Goal: Information Seeking & Learning: Learn about a topic

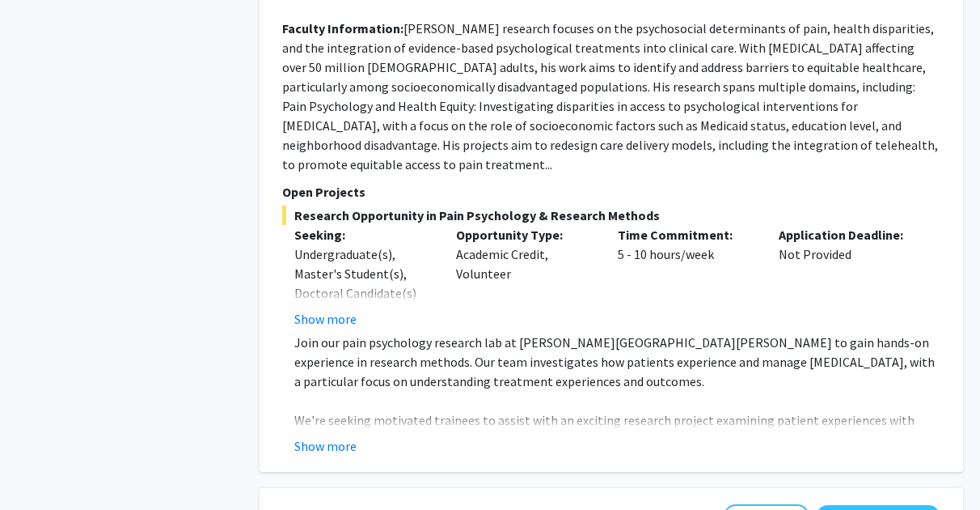
scroll to position [1747, 0]
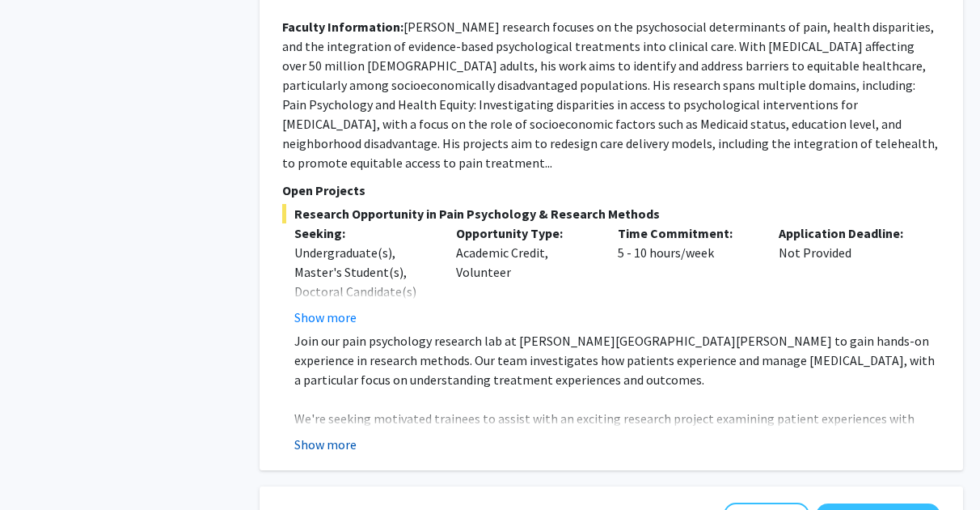
click at [352, 434] on button "Show more" at bounding box center [325, 443] width 62 height 19
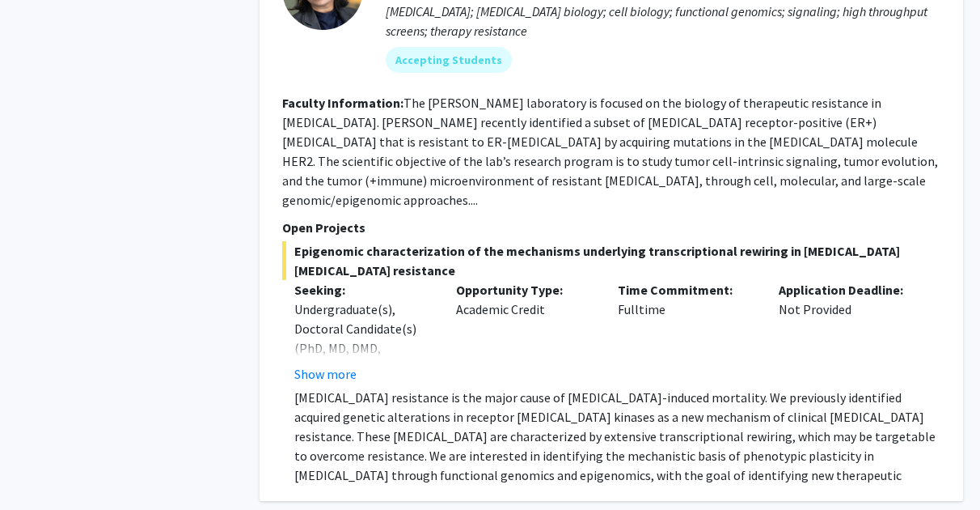
scroll to position [2652, 0]
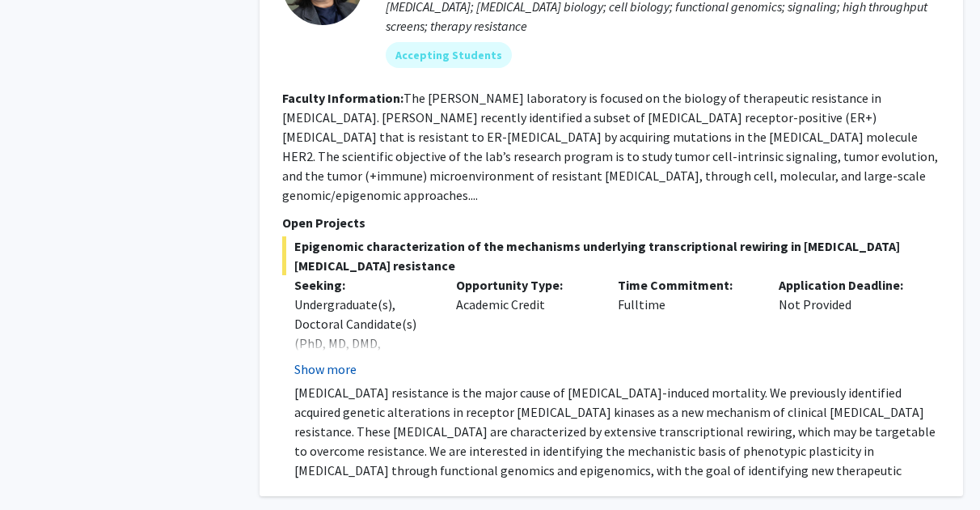
click at [324, 359] on button "Show more" at bounding box center [325, 368] width 62 height 19
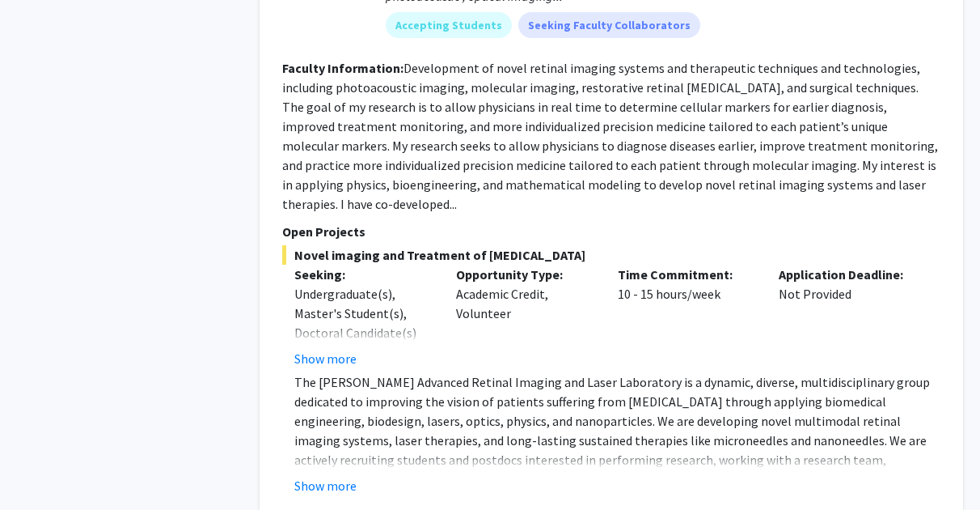
scroll to position [3582, 0]
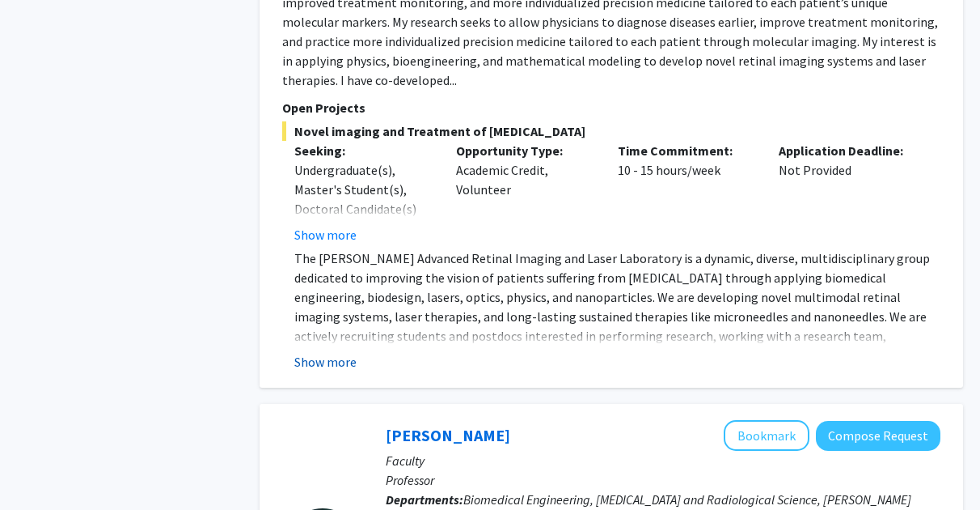
click at [329, 352] on button "Show more" at bounding box center [325, 361] width 62 height 19
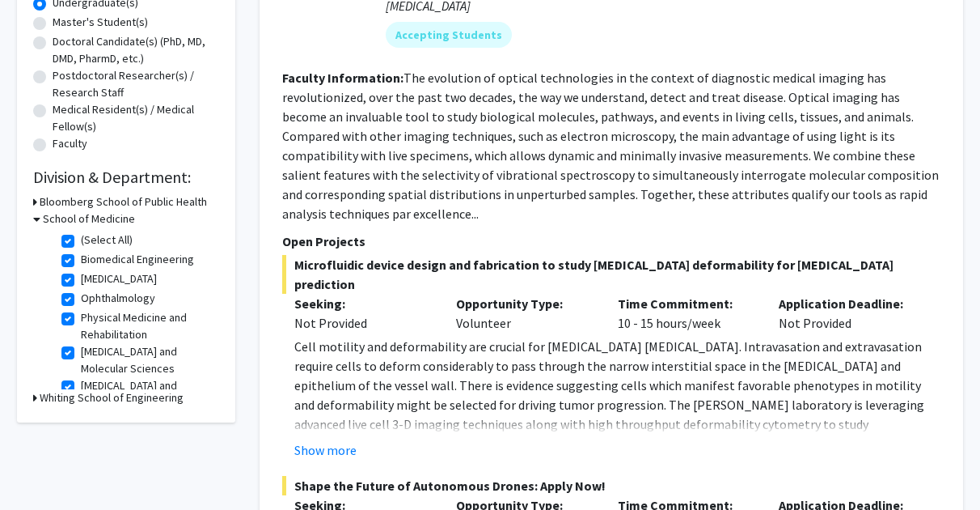
scroll to position [332, 0]
click at [34, 393] on icon at bounding box center [35, 396] width 4 height 17
click at [40, 195] on h3 "Bloomberg School of Public Health" at bounding box center [123, 201] width 167 height 17
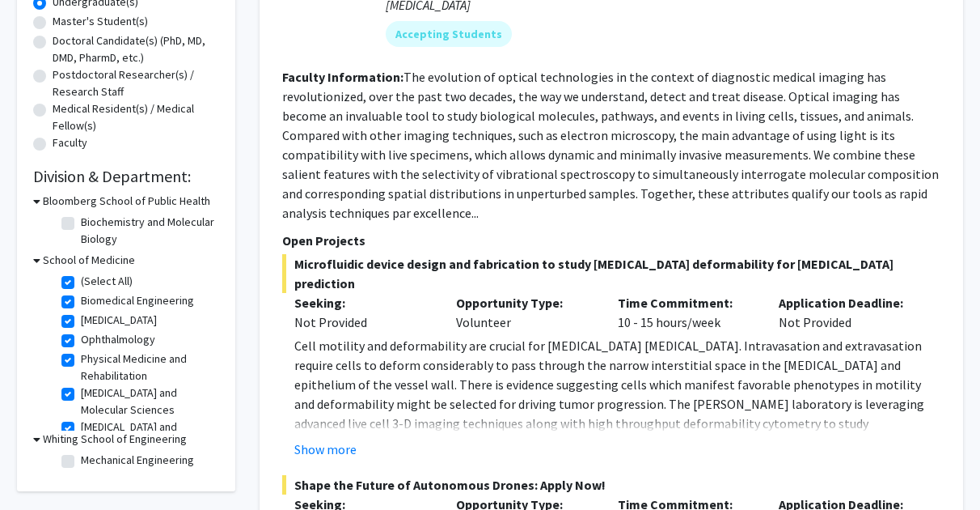
click at [81, 225] on label "Biochemistry and Molecular Biology" at bounding box center [148, 231] width 134 height 34
click at [81, 224] on input "Biochemistry and Molecular Biology" at bounding box center [86, 219] width 11 height 11
checkbox input "true"
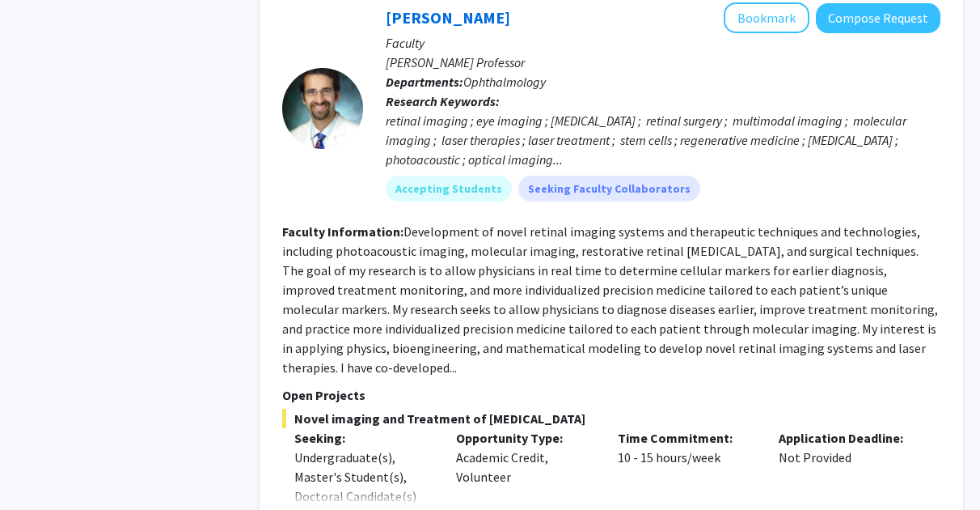
scroll to position [2542, 0]
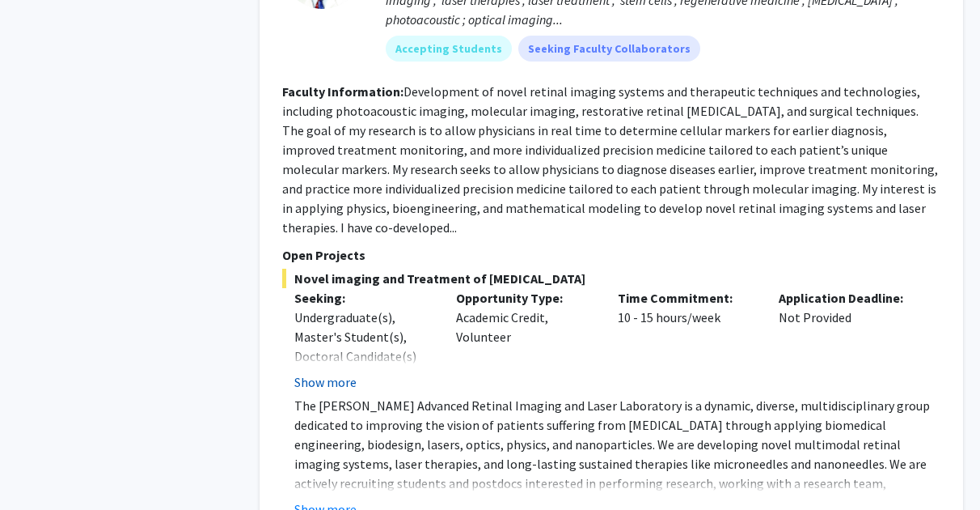
click at [311, 372] on button "Show more" at bounding box center [325, 381] width 62 height 19
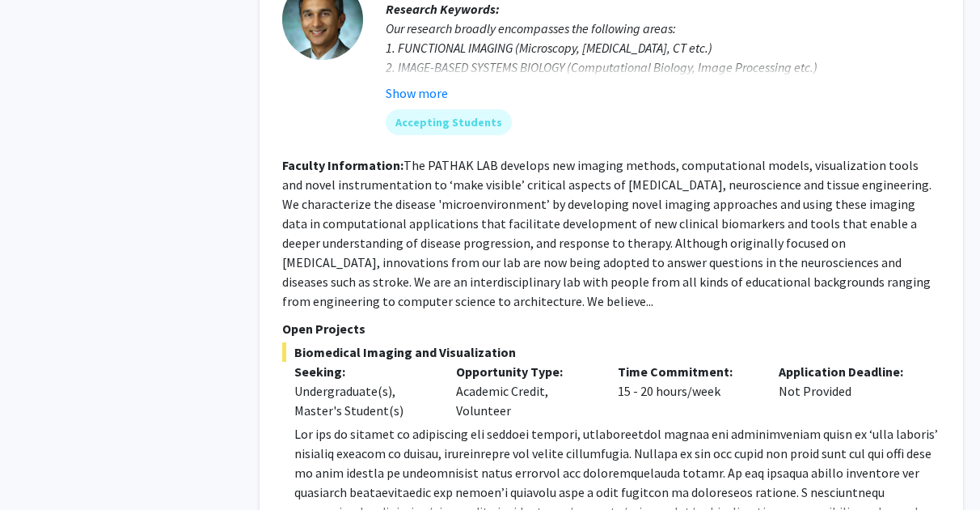
scroll to position [3372, 0]
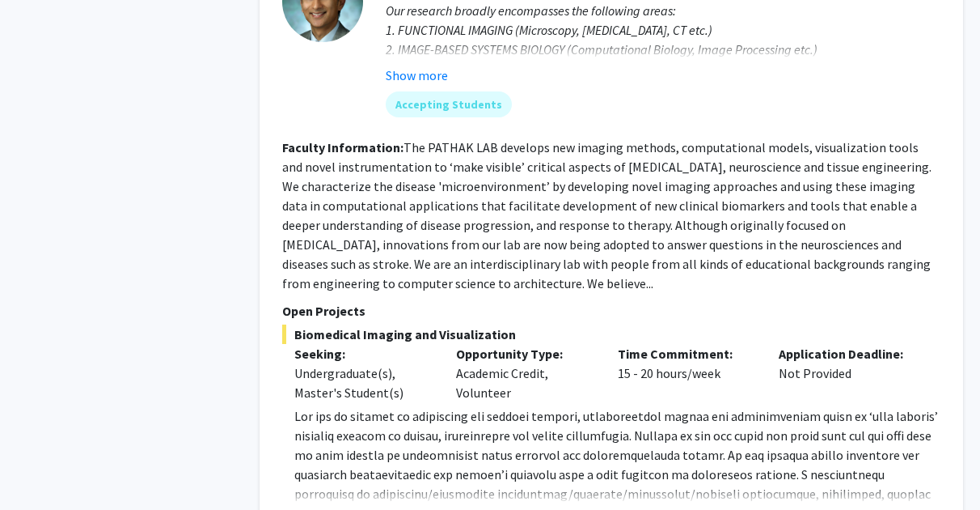
click at [328, 509] on button "Show more" at bounding box center [325, 519] width 62 height 19
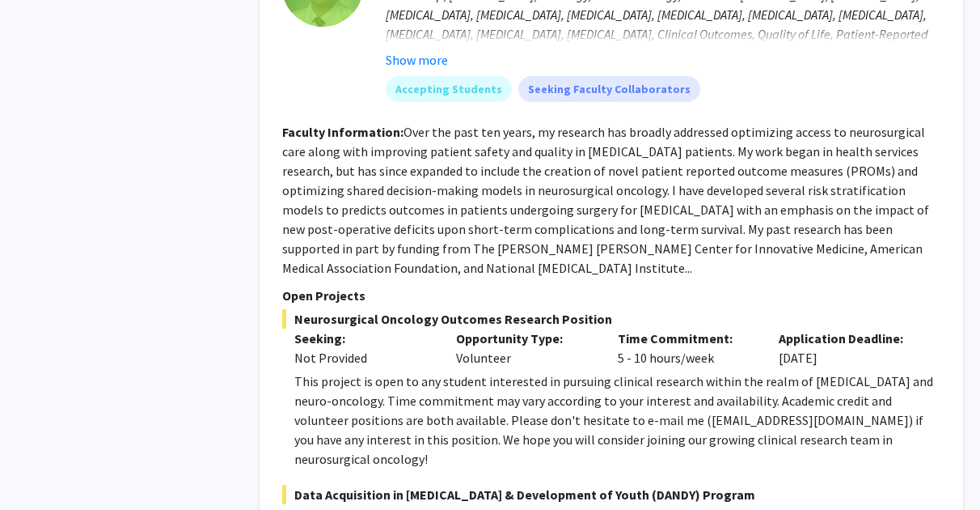
scroll to position [4225, 0]
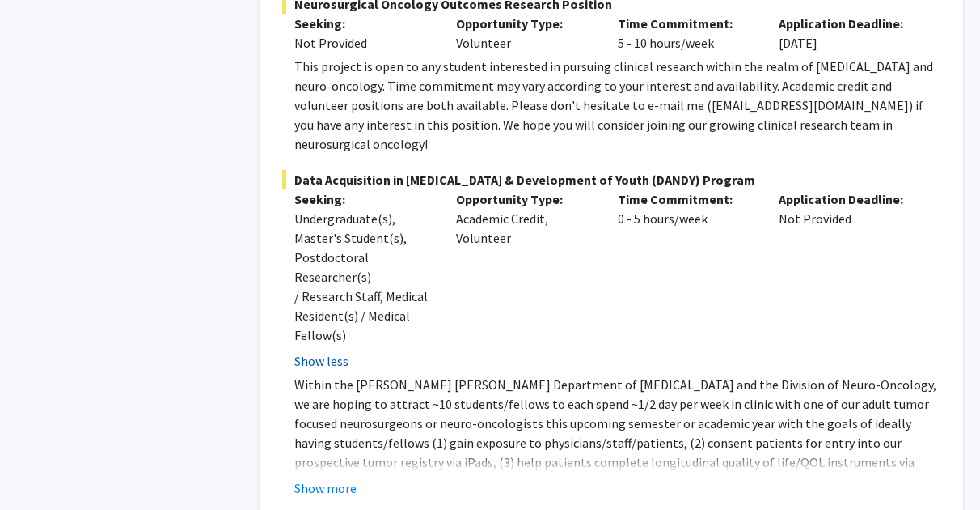
scroll to position [4511, 0]
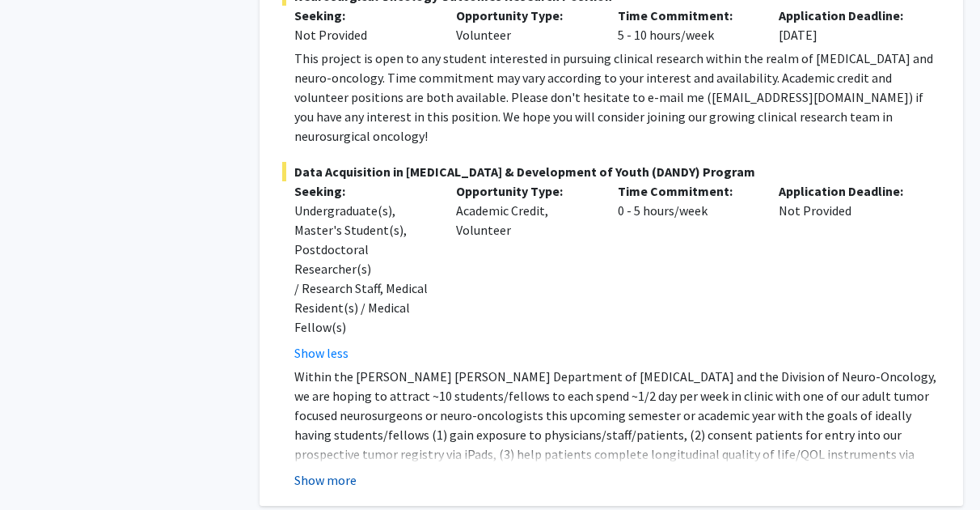
click at [345, 470] on button "Show more" at bounding box center [325, 479] width 62 height 19
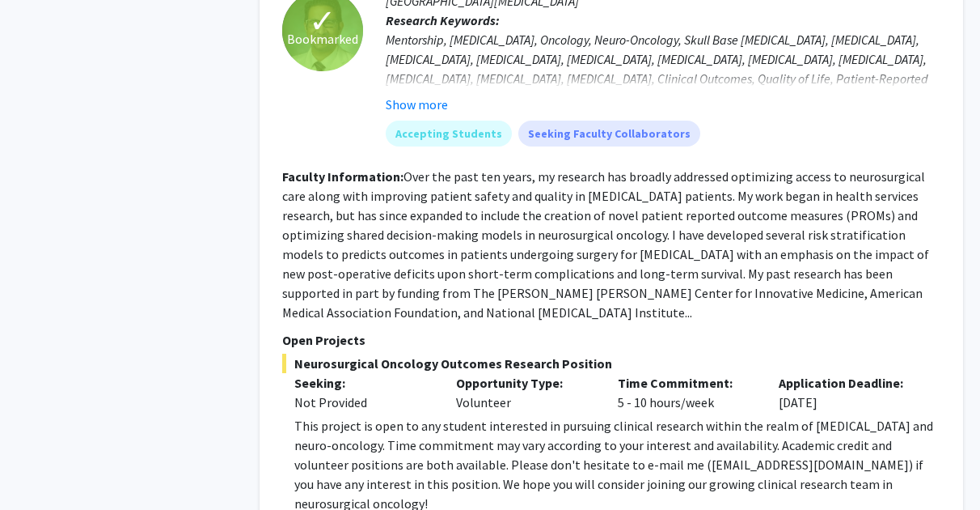
scroll to position [4034, 0]
